Goal: Information Seeking & Learning: Learn about a topic

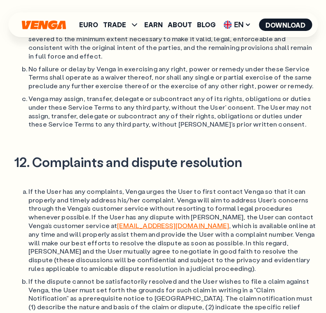
scroll to position [2935, 0]
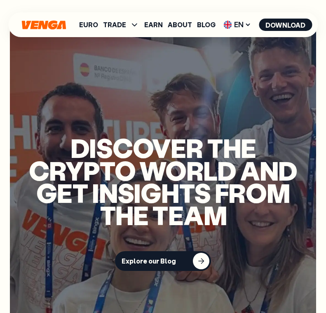
scroll to position [2339, 0]
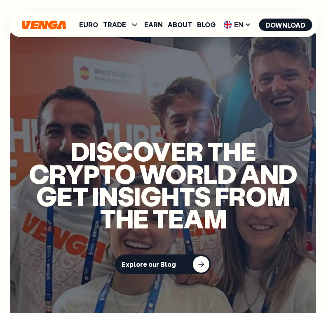
click at [159, 167] on p "Discover the crypto world and get insights from the team" at bounding box center [162, 185] width 273 height 90
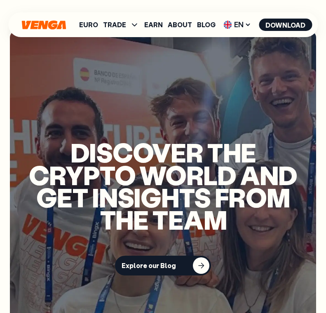
scroll to position [2334, 0]
click at [167, 261] on div "Explore our Blog" at bounding box center [149, 265] width 54 height 8
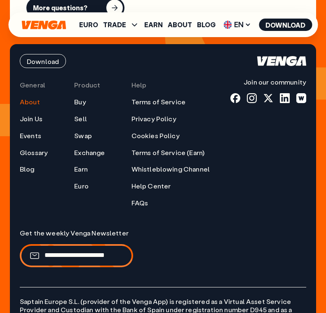
scroll to position [4041, 0]
click at [149, 182] on link "Help Center" at bounding box center [151, 186] width 40 height 9
